Goal: Task Accomplishment & Management: Manage account settings

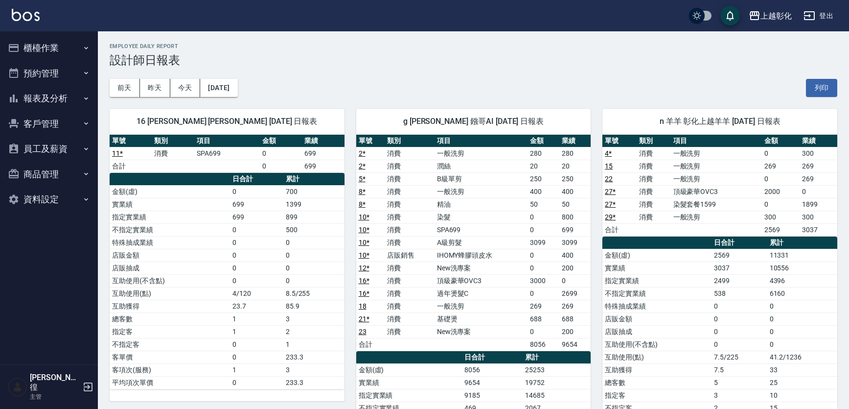
click at [35, 124] on button "客戶管理" at bounding box center [49, 123] width 90 height 25
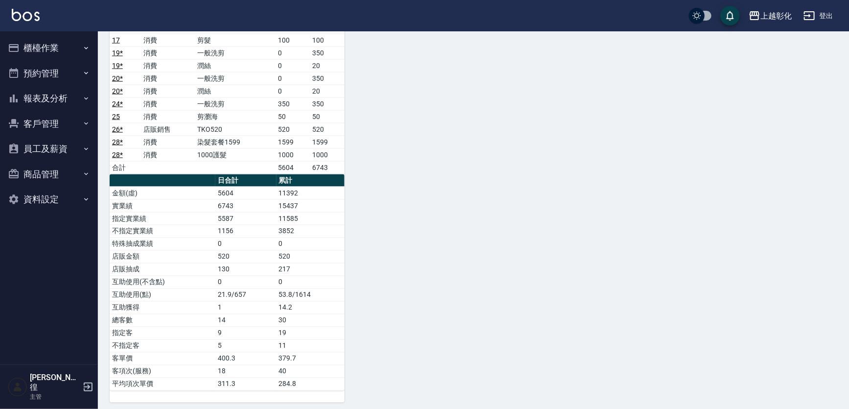
scroll to position [710, 0]
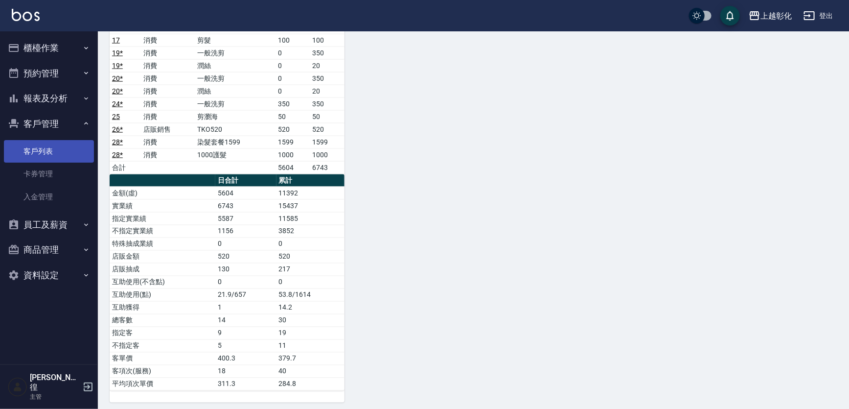
click at [29, 148] on link "客戶列表" at bounding box center [49, 151] width 90 height 23
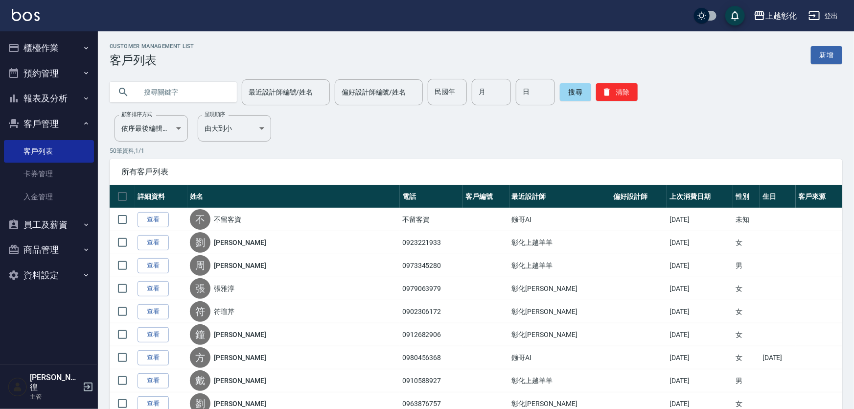
click at [187, 89] on input "text" at bounding box center [183, 92] width 92 height 26
type input "0933469872"
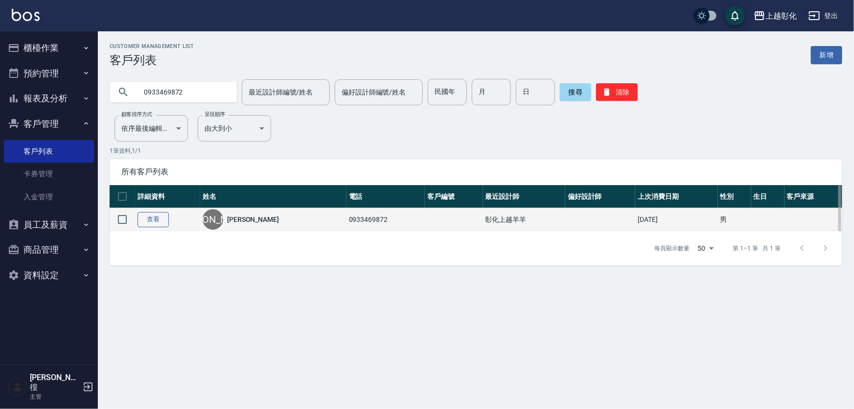
click at [163, 222] on link "查看" at bounding box center [153, 219] width 31 height 15
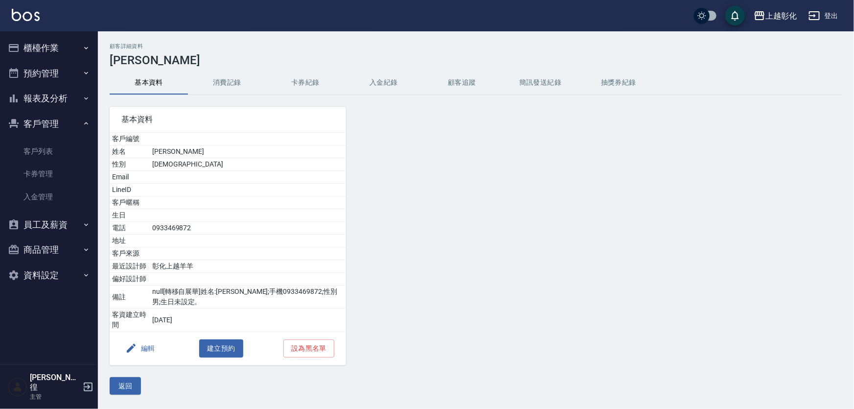
click at [374, 83] on button "入金紀錄" at bounding box center [384, 82] width 78 height 23
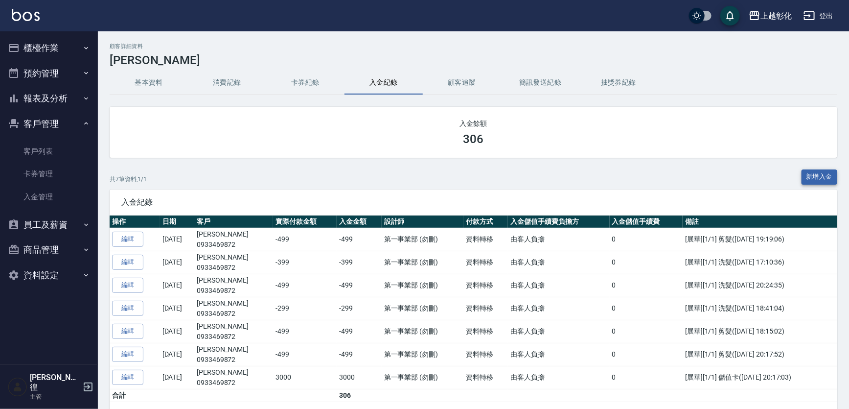
click at [812, 176] on button "新增入金" at bounding box center [820, 176] width 36 height 15
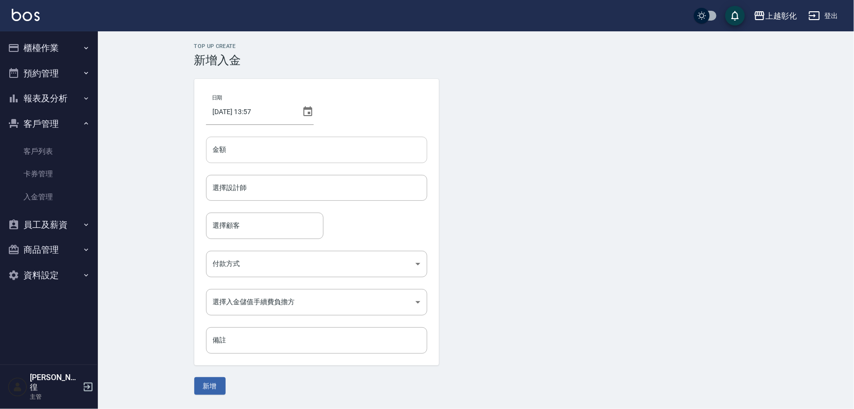
click at [230, 148] on input "金額" at bounding box center [316, 150] width 221 height 26
type input "1000"
click at [254, 190] on input "選擇設計師" at bounding box center [316, 187] width 212 height 17
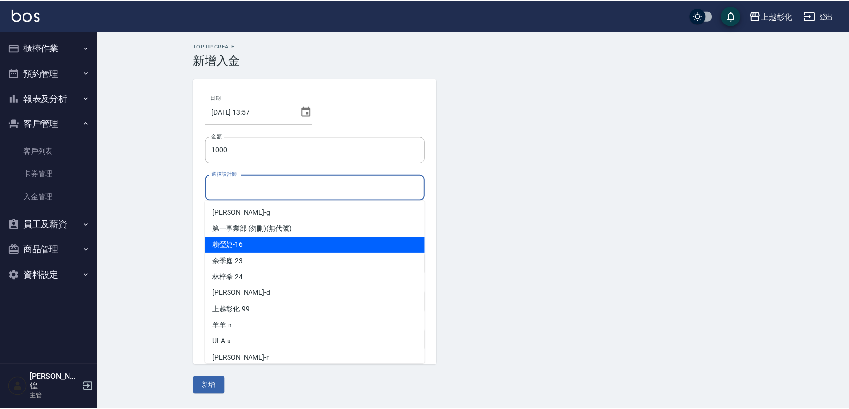
scroll to position [54, 0]
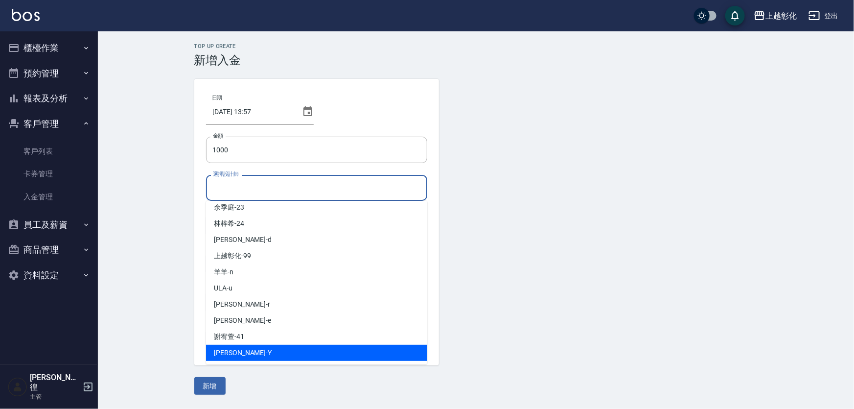
click at [232, 352] on span "[PERSON_NAME]" at bounding box center [243, 352] width 58 height 10
type input "[PERSON_NAME]-Y"
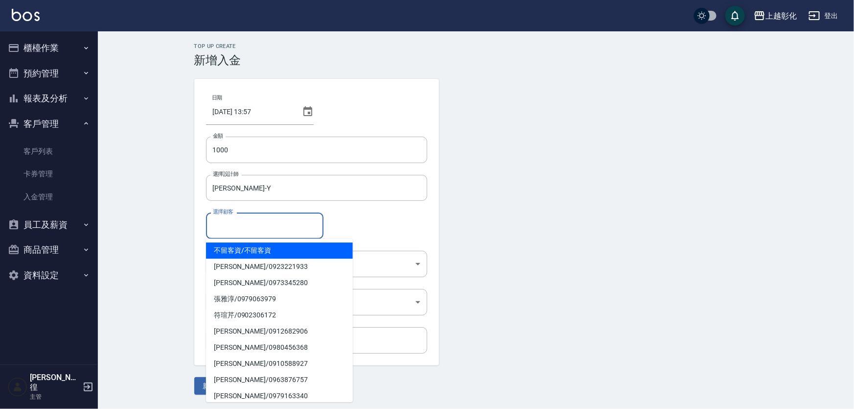
click at [230, 223] on div "選擇顧客 選擇顧客" at bounding box center [264, 225] width 117 height 26
click at [250, 225] on input "選擇顧客" at bounding box center [264, 225] width 109 height 17
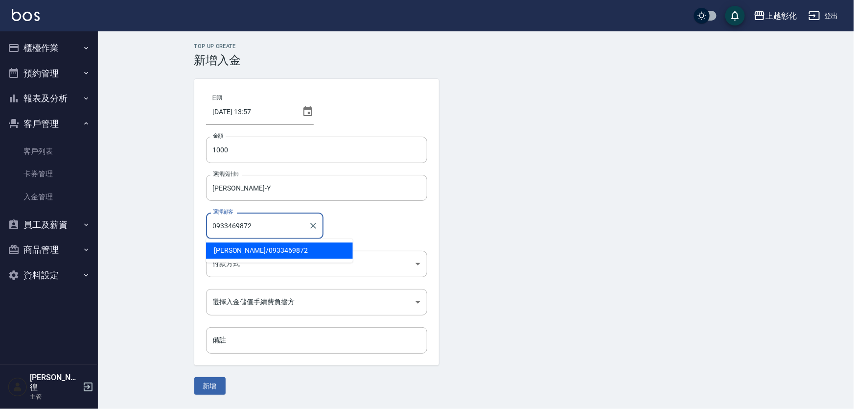
click at [259, 252] on span "[PERSON_NAME]/ 0933469872" at bounding box center [279, 250] width 147 height 16
type input "[PERSON_NAME]/0933469872"
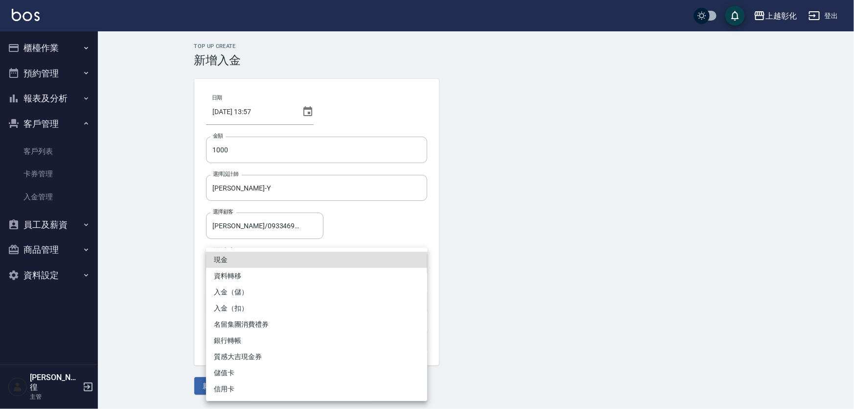
click at [249, 265] on body "上越彰化 登出 櫃檯作業 打帳單 帳單列表 現金收支登錄 材料自購登錄 每日結帳 排班表 現場電腦打卡 預約管理 預約管理 單日預約紀錄 單週預約紀錄 報表及…" at bounding box center [427, 204] width 854 height 409
click at [223, 289] on li "入金（儲）" at bounding box center [316, 292] width 221 height 16
type input "入金（儲）"
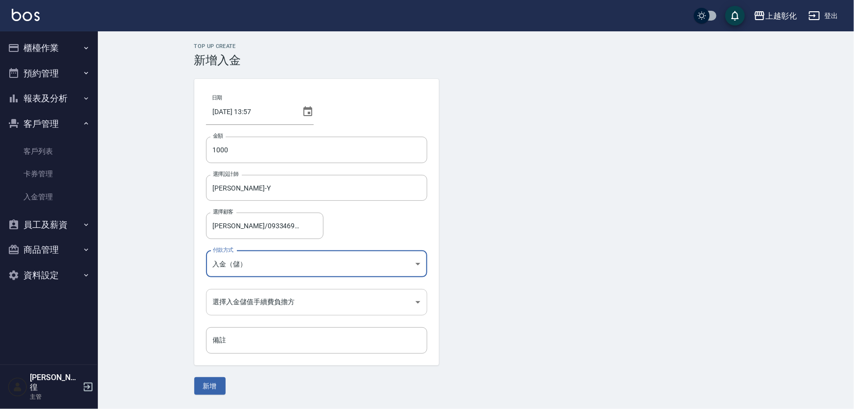
click at [221, 299] on body "上越彰化 登出 櫃檯作業 打帳單 帳單列表 現金收支登錄 材料自購登錄 每日結帳 排班表 現場電腦打卡 預約管理 預約管理 單日預約紀錄 單週預約紀錄 報表及…" at bounding box center [427, 204] width 854 height 409
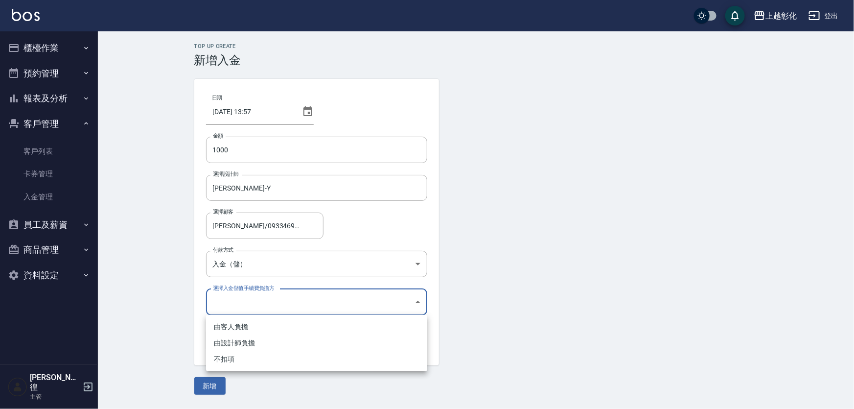
click at [217, 361] on li "不扣項" at bounding box center [316, 359] width 221 height 16
type input "WITHOUTHANDLINGFEE"
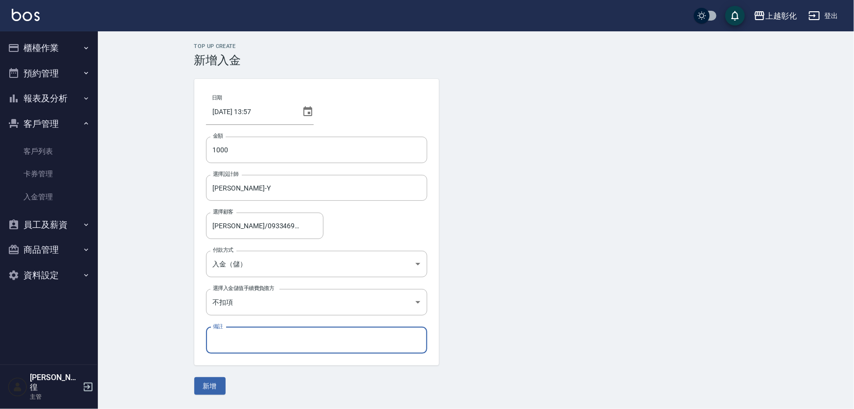
click at [235, 338] on input "備註" at bounding box center [316, 340] width 221 height 26
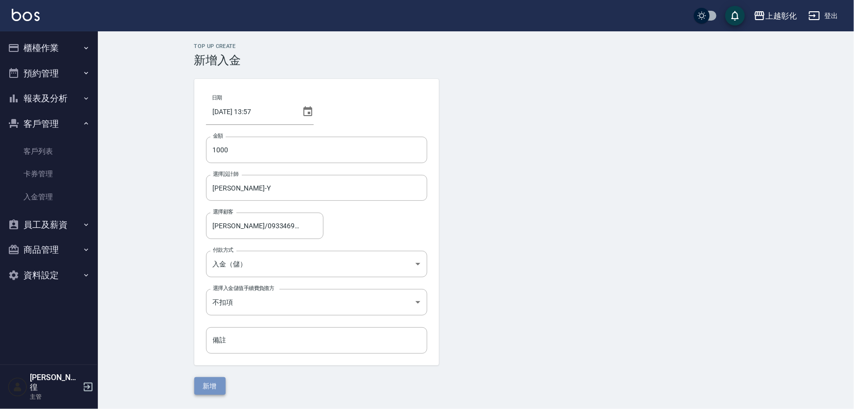
click at [211, 383] on button "新增" at bounding box center [209, 386] width 31 height 18
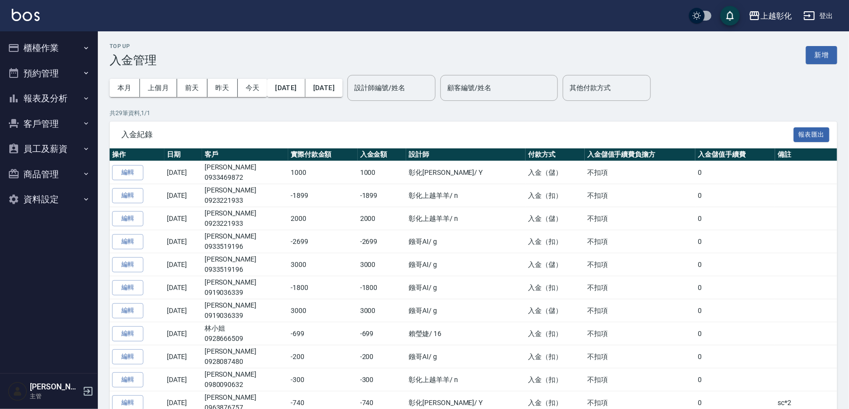
click at [25, 120] on button "客戶管理" at bounding box center [49, 123] width 90 height 25
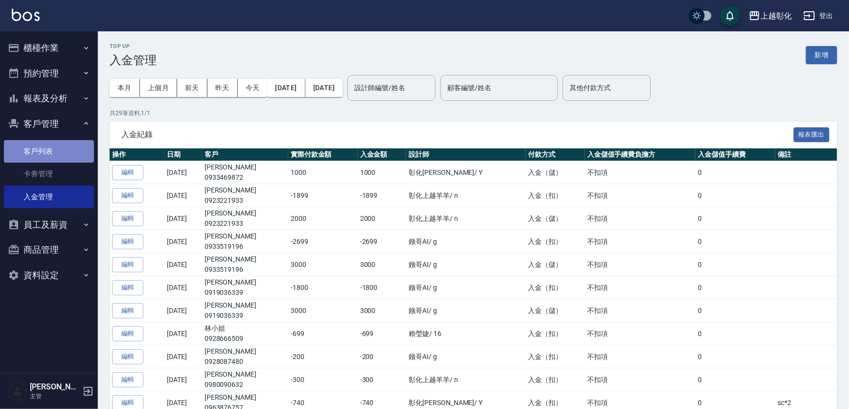
click at [21, 148] on link "客戶列表" at bounding box center [49, 151] width 90 height 23
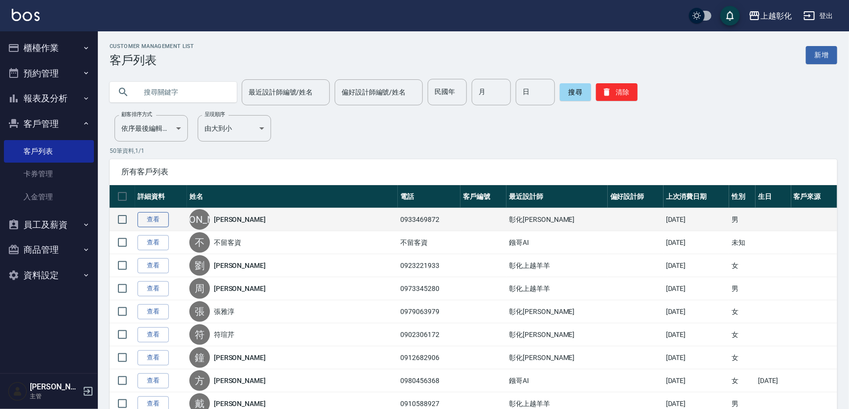
click at [161, 225] on link "查看" at bounding box center [153, 219] width 31 height 15
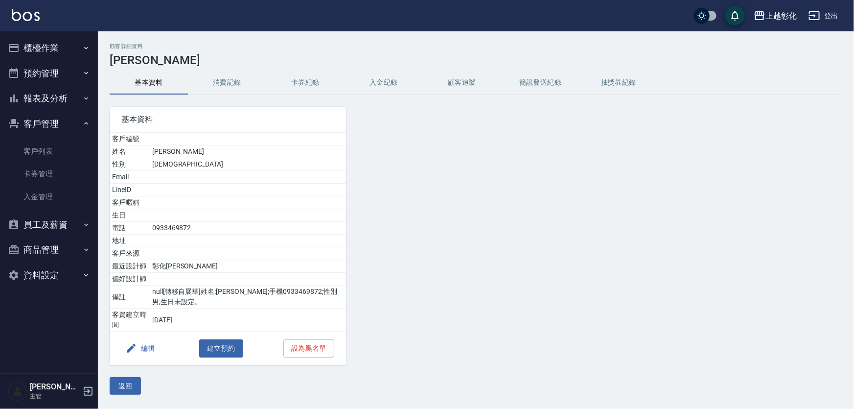
click at [393, 82] on button "入金紀錄" at bounding box center [384, 82] width 78 height 23
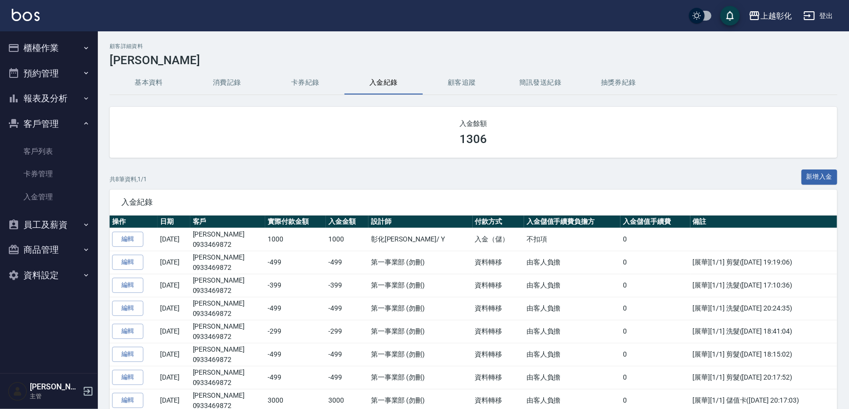
click at [807, 174] on button "新增入金" at bounding box center [820, 176] width 36 height 15
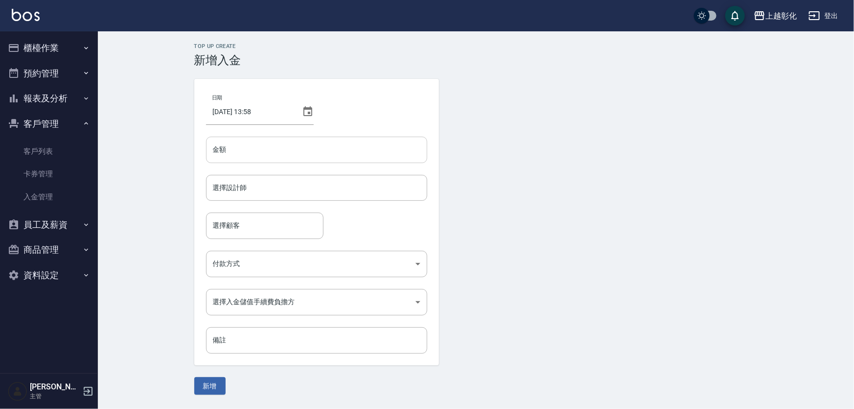
click at [231, 147] on input "金額" at bounding box center [316, 150] width 221 height 26
type input "-499"
click at [250, 185] on input "選擇設計師" at bounding box center [316, 187] width 212 height 17
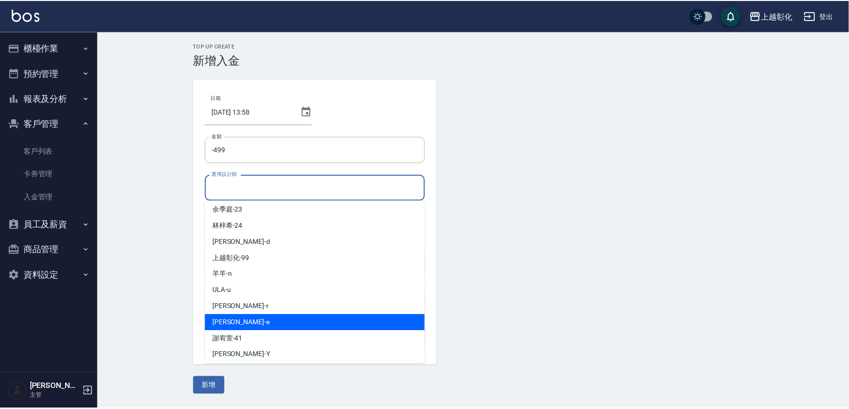
scroll to position [54, 0]
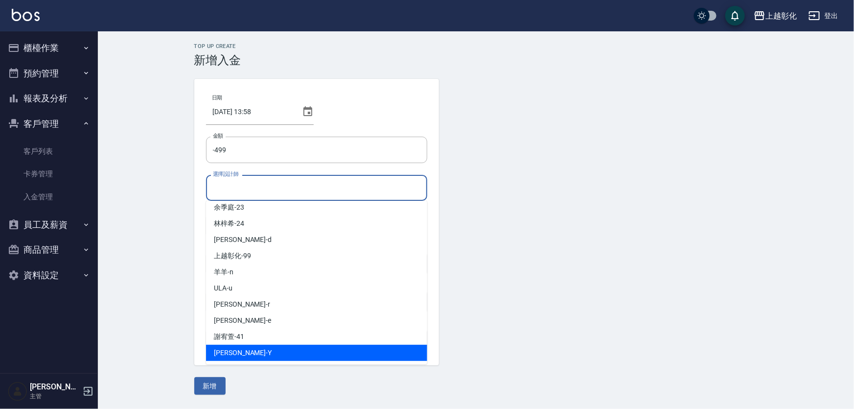
click at [235, 351] on div "[PERSON_NAME]" at bounding box center [316, 353] width 221 height 16
type input "[PERSON_NAME]-Y"
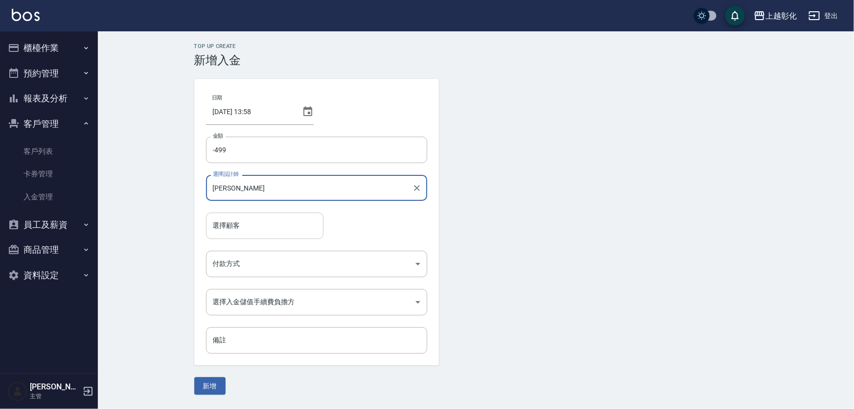
click at [247, 231] on input "選擇顧客" at bounding box center [264, 225] width 109 height 17
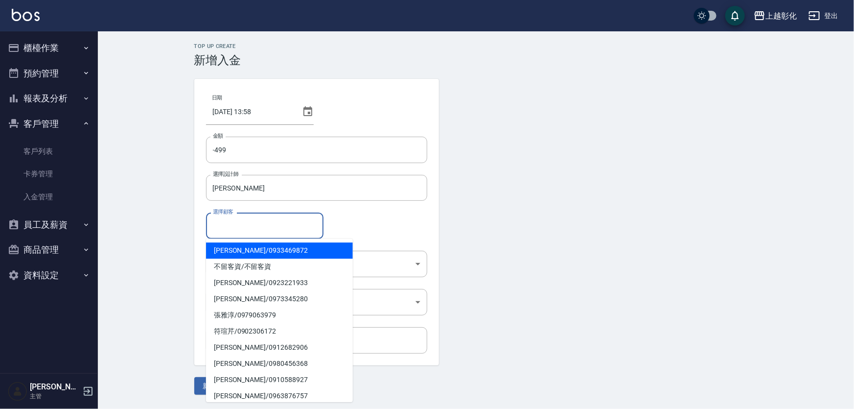
click at [248, 254] on span "[PERSON_NAME]/ 0933469872" at bounding box center [279, 250] width 147 height 16
type input "[PERSON_NAME]/0933469872"
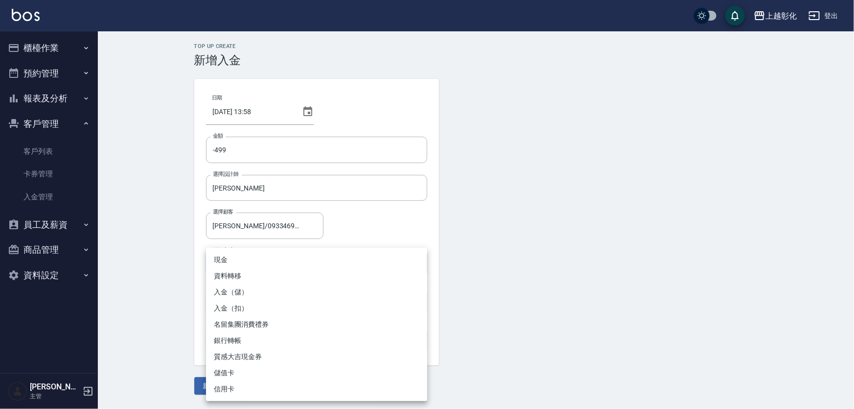
click at [245, 261] on body "上越彰化 登出 櫃檯作業 打帳單 帳單列表 現金收支登錄 材料自購登錄 每日結帳 排班表 現場電腦打卡 預約管理 預約管理 單日預約紀錄 單週預約紀錄 報表及…" at bounding box center [427, 204] width 854 height 409
click at [231, 305] on li "入金（扣）" at bounding box center [316, 308] width 221 height 16
type input "入金（扣）"
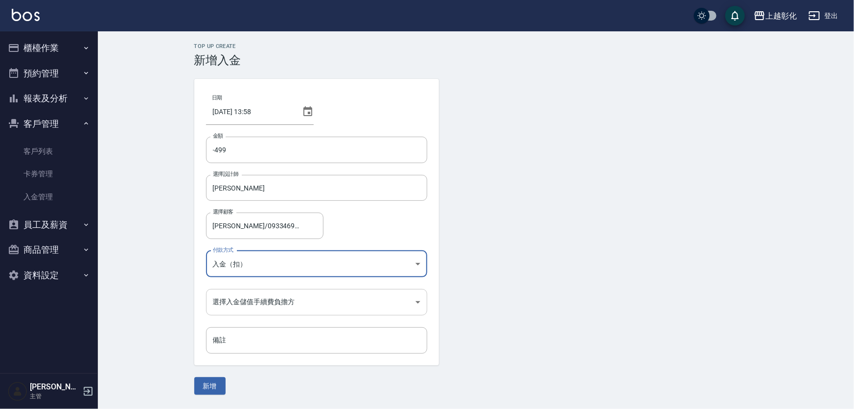
click at [230, 303] on body "上越彰化 登出 櫃檯作業 打帳單 帳單列表 現金收支登錄 材料自購登錄 每日結帳 排班表 現場電腦打卡 預約管理 預約管理 單日預約紀錄 單週預約紀錄 報表及…" at bounding box center [427, 204] width 854 height 409
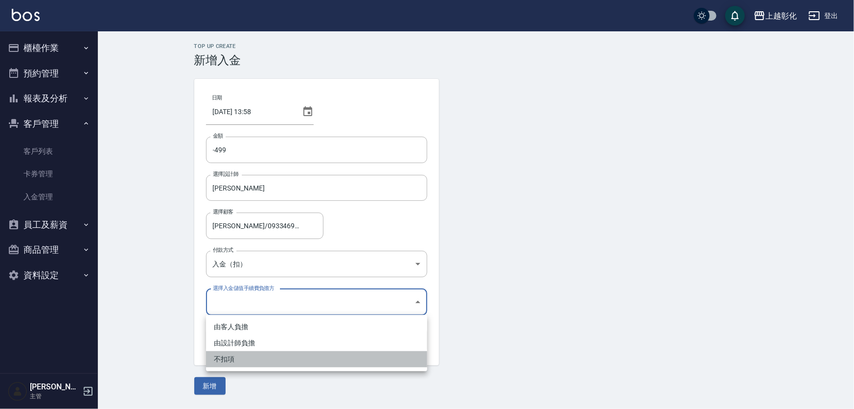
click at [235, 361] on li "不扣項" at bounding box center [316, 359] width 221 height 16
type input "WITHOUTHANDLINGFEE"
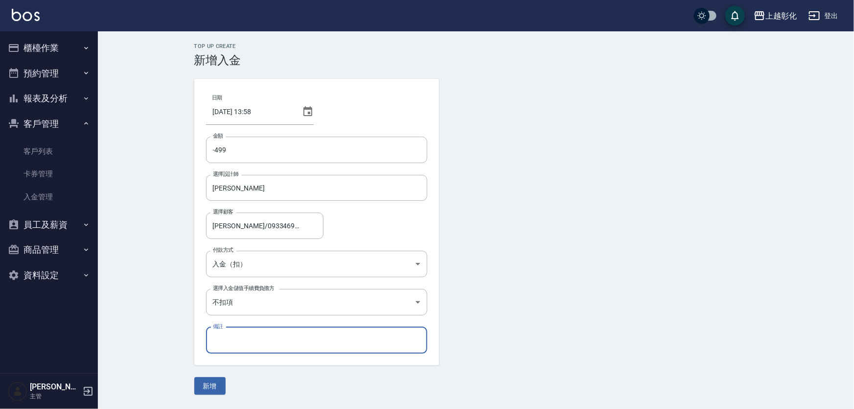
drag, startPoint x: 225, startPoint y: 348, endPoint x: 225, endPoint y: 340, distance: 8.8
click at [225, 348] on input "備註" at bounding box center [316, 340] width 221 height 26
type input "c"
type input "海鹽剪"
click at [208, 386] on button "新增" at bounding box center [209, 386] width 31 height 18
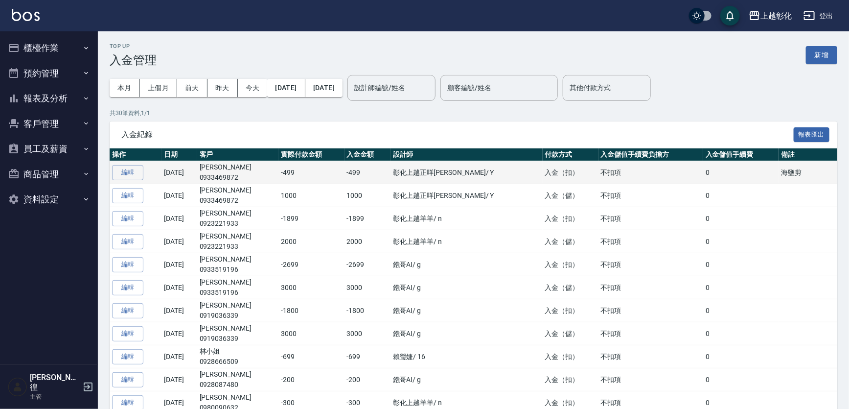
click at [187, 179] on td "[DATE]" at bounding box center [180, 172] width 36 height 23
click at [138, 176] on button "編輯" at bounding box center [127, 172] width 31 height 15
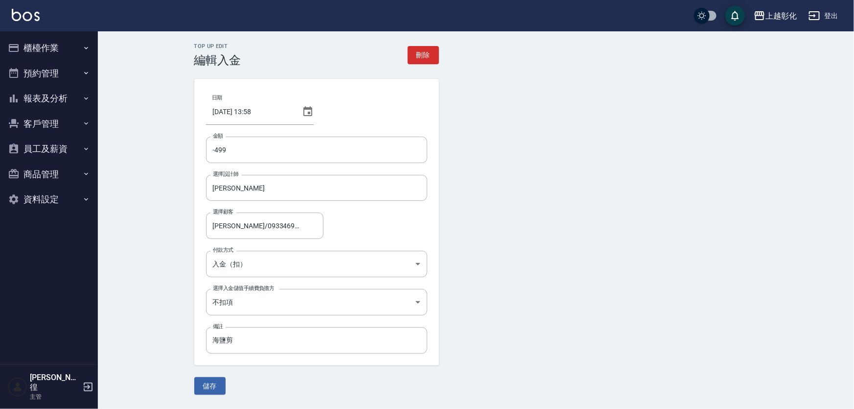
click at [34, 124] on button "客戶管理" at bounding box center [49, 123] width 90 height 25
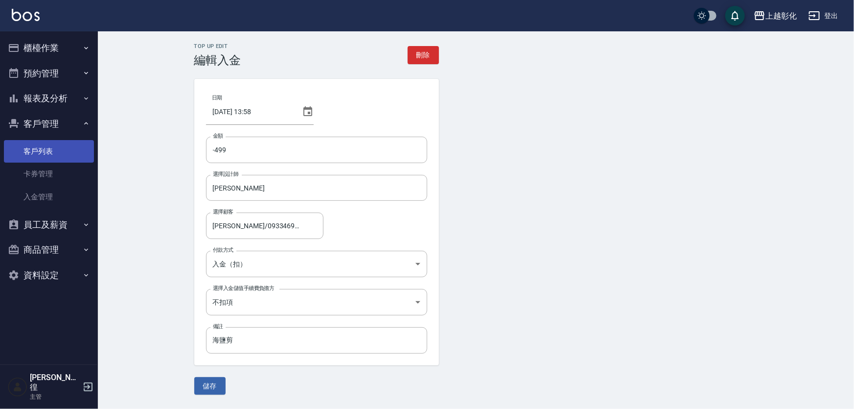
click at [43, 152] on link "客戶列表" at bounding box center [49, 151] width 90 height 23
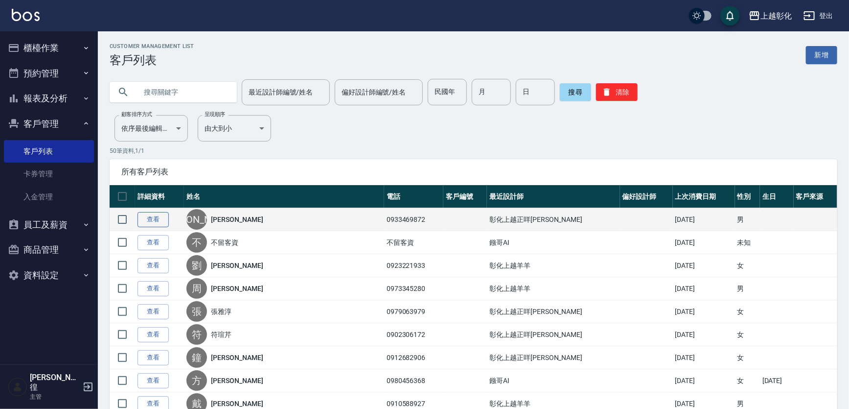
click at [161, 221] on link "查看" at bounding box center [153, 219] width 31 height 15
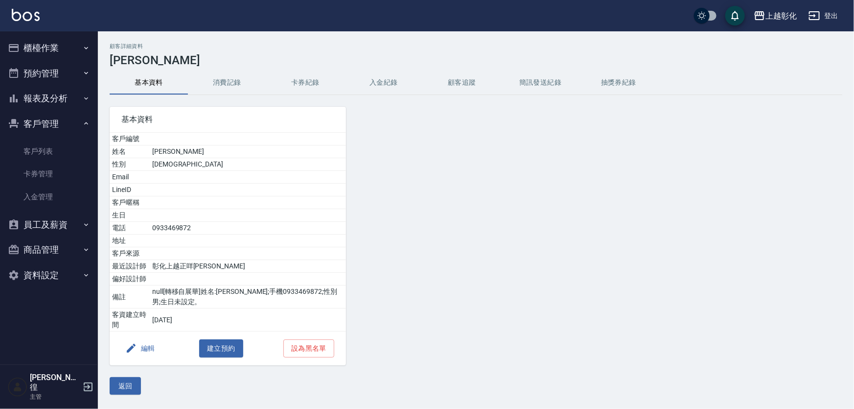
click at [230, 81] on button "消費記錄" at bounding box center [227, 82] width 78 height 23
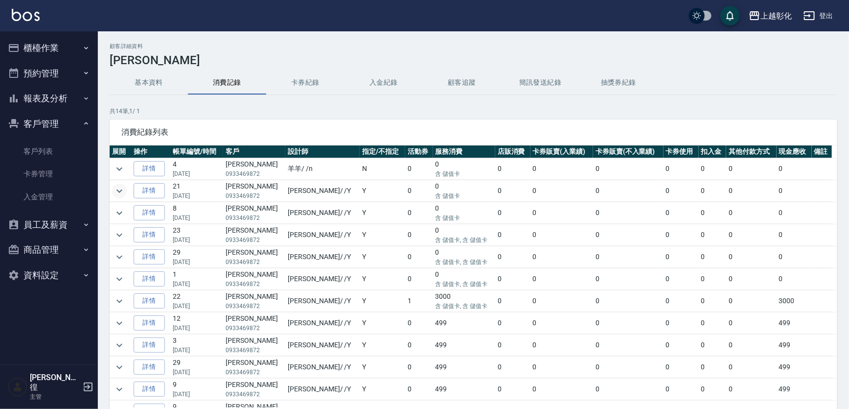
click at [124, 190] on icon "expand row" at bounding box center [120, 191] width 12 height 12
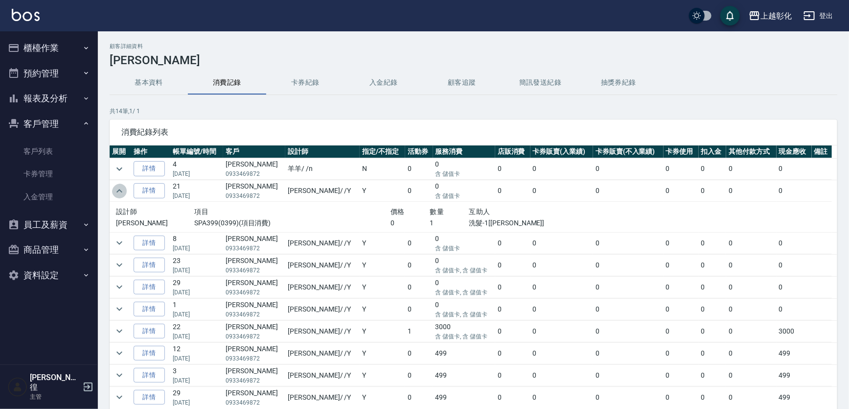
click at [124, 190] on icon "expand row" at bounding box center [120, 191] width 12 height 12
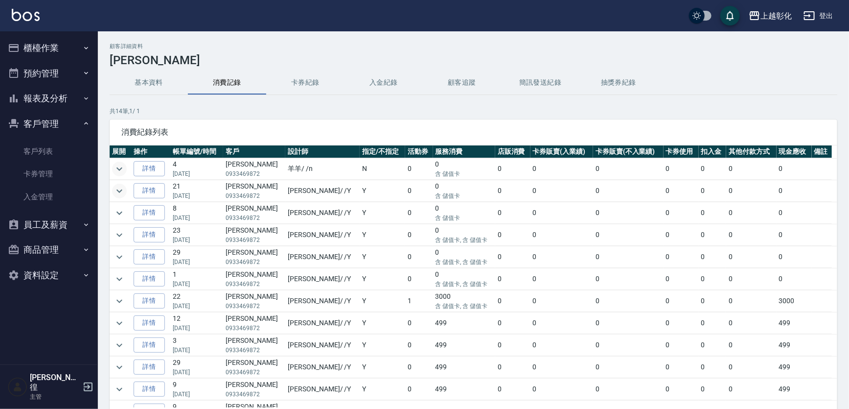
click at [117, 169] on icon "expand row" at bounding box center [120, 169] width 12 height 12
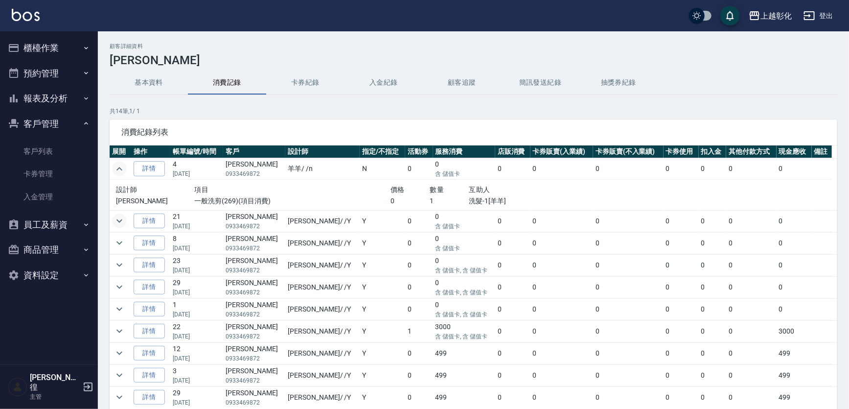
click at [116, 168] on icon "expand row" at bounding box center [120, 169] width 12 height 12
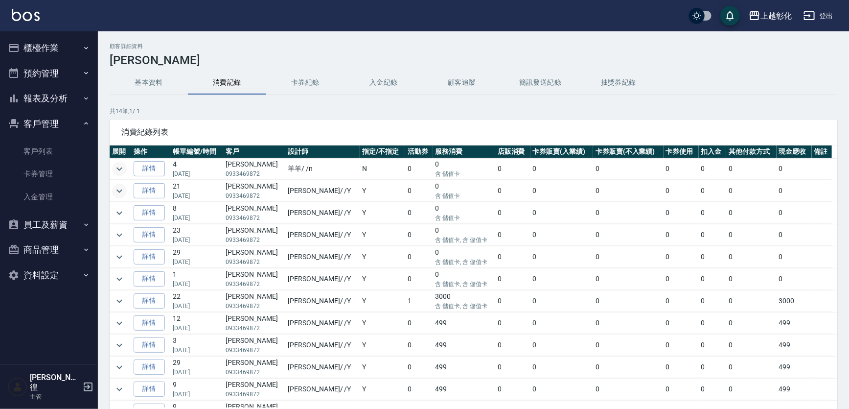
click at [661, 112] on p "共 14 筆, 1 / 1" at bounding box center [474, 111] width 728 height 9
click at [122, 171] on icon "expand row" at bounding box center [120, 169] width 12 height 12
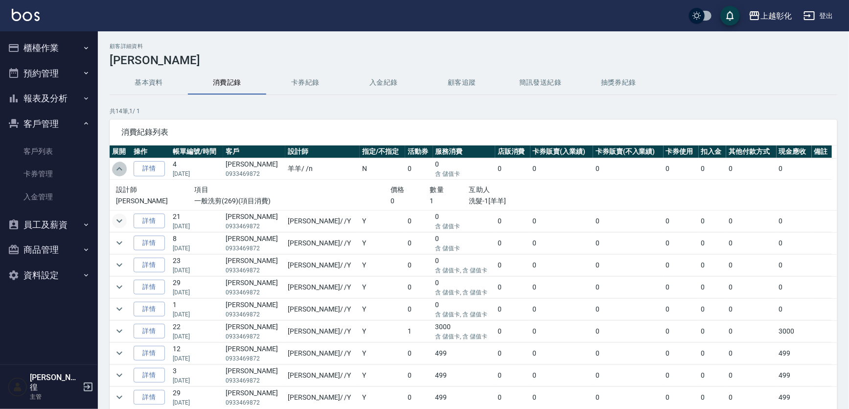
click at [122, 171] on icon "expand row" at bounding box center [120, 169] width 12 height 12
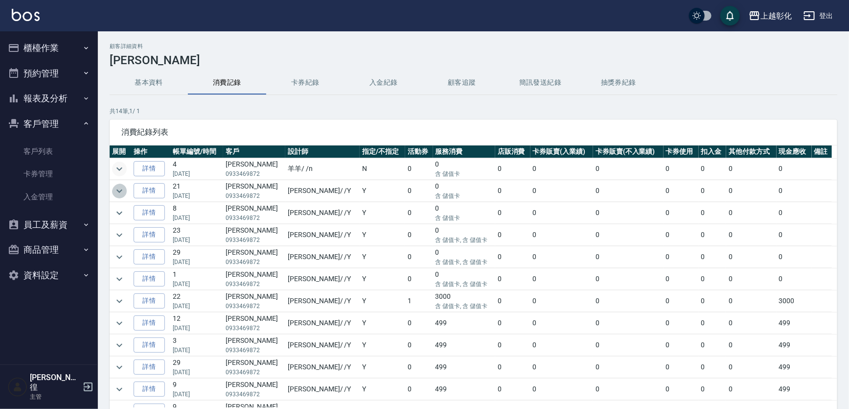
click at [122, 188] on icon "expand row" at bounding box center [120, 191] width 12 height 12
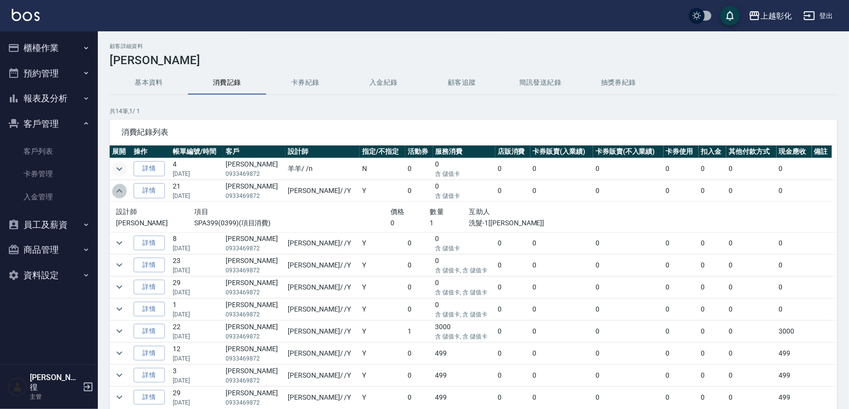
click at [122, 188] on icon "expand row" at bounding box center [120, 191] width 12 height 12
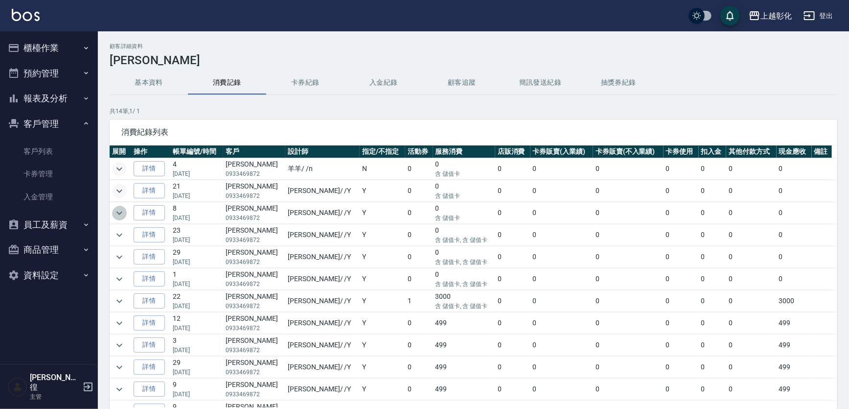
click at [119, 216] on icon "expand row" at bounding box center [120, 213] width 12 height 12
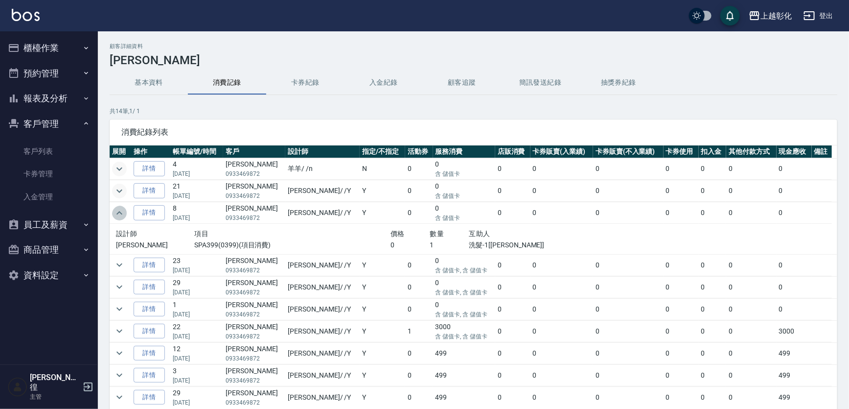
click at [119, 216] on icon "expand row" at bounding box center [120, 213] width 12 height 12
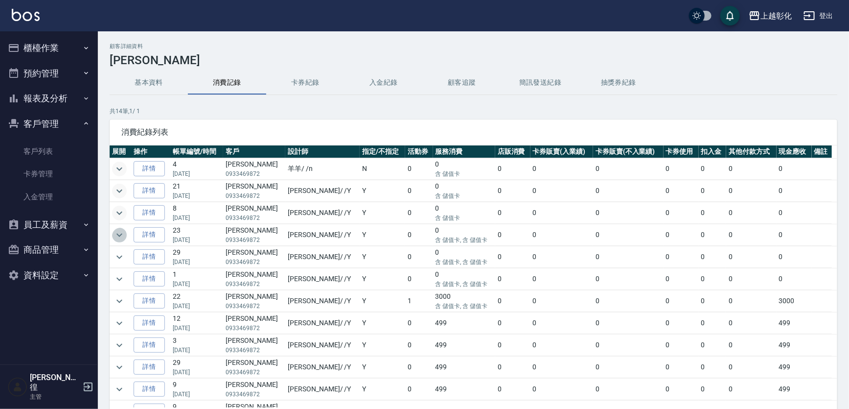
click at [116, 232] on icon "expand row" at bounding box center [120, 235] width 12 height 12
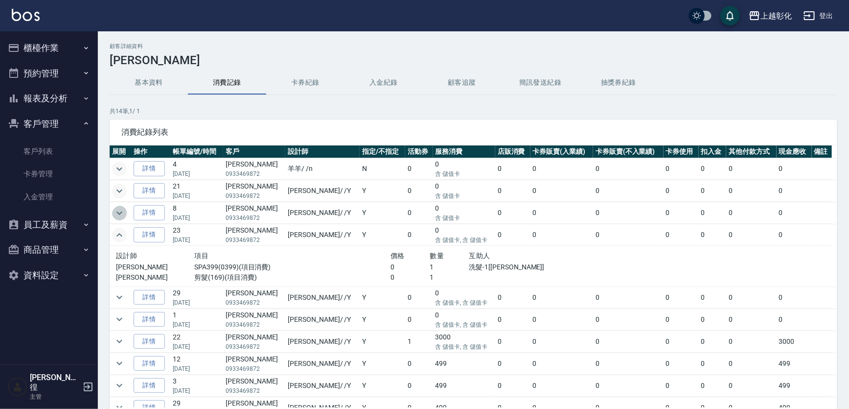
click at [122, 215] on icon "expand row" at bounding box center [120, 213] width 12 height 12
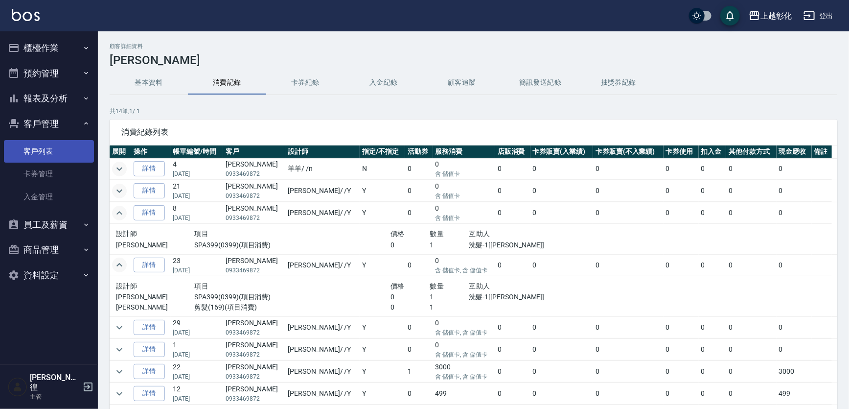
click at [35, 147] on link "客戶列表" at bounding box center [49, 151] width 90 height 23
